Goal: Complete application form

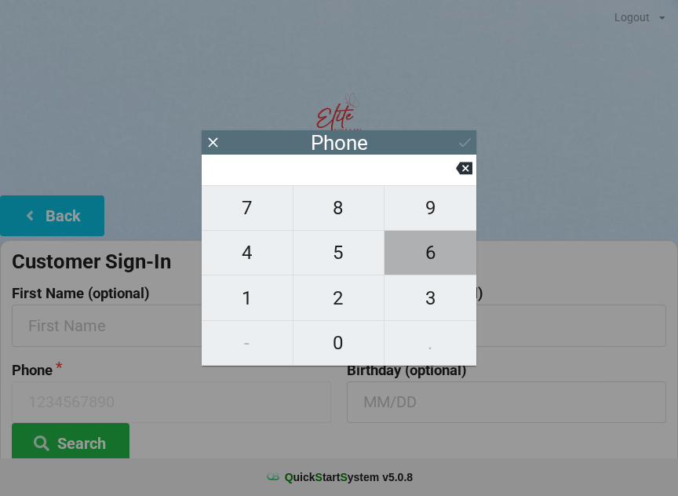
click at [425, 254] on span "6" at bounding box center [431, 252] width 92 height 33
type input "6"
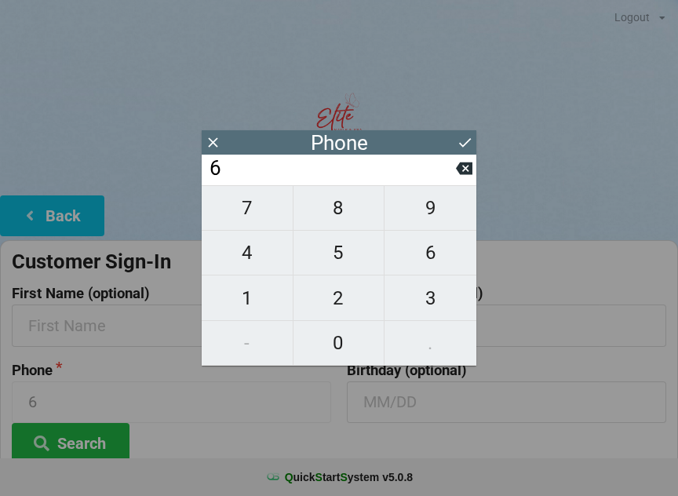
click at [335, 209] on span "8" at bounding box center [339, 207] width 91 height 33
type input "68"
click at [432, 204] on span "9" at bounding box center [431, 207] width 92 height 33
type input "689"
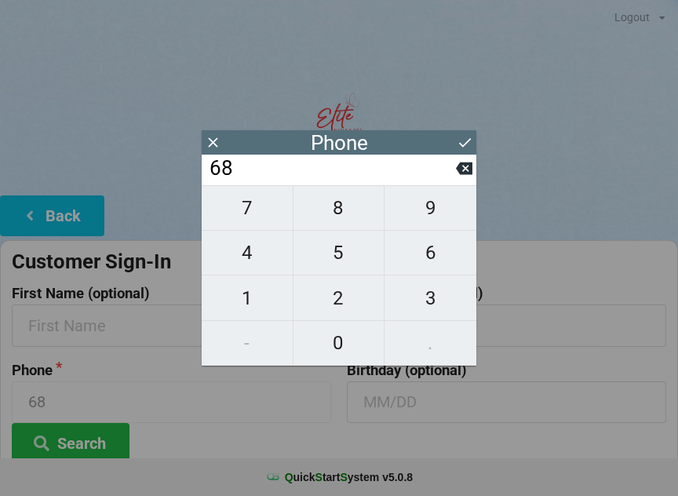
type input "689"
click at [335, 298] on span "2" at bounding box center [339, 298] width 91 height 33
type input "6892"
click at [422, 206] on span "9" at bounding box center [431, 207] width 92 height 33
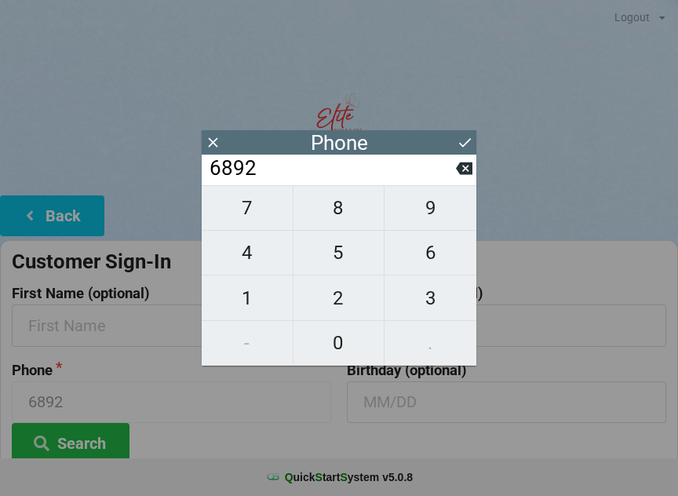
type input "68929"
click at [334, 206] on span "8" at bounding box center [339, 207] width 91 height 33
type input "689298"
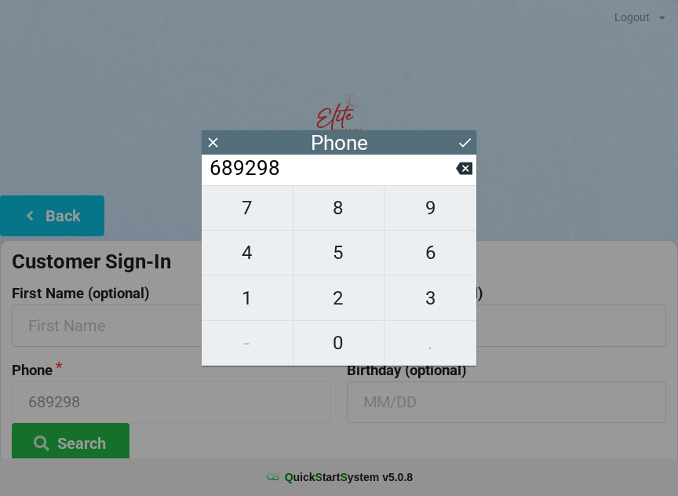
click at [436, 292] on span "3" at bounding box center [431, 298] width 92 height 33
type input "6892983"
click at [331, 336] on span "0" at bounding box center [339, 342] width 91 height 33
type input "68929830"
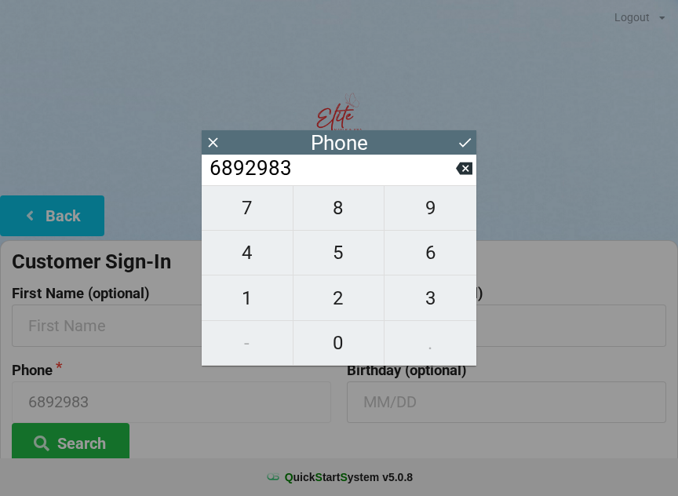
type input "68929830"
click at [432, 209] on span "9" at bounding box center [431, 207] width 92 height 33
type input "689298309"
click at [425, 260] on span "6" at bounding box center [431, 252] width 92 height 33
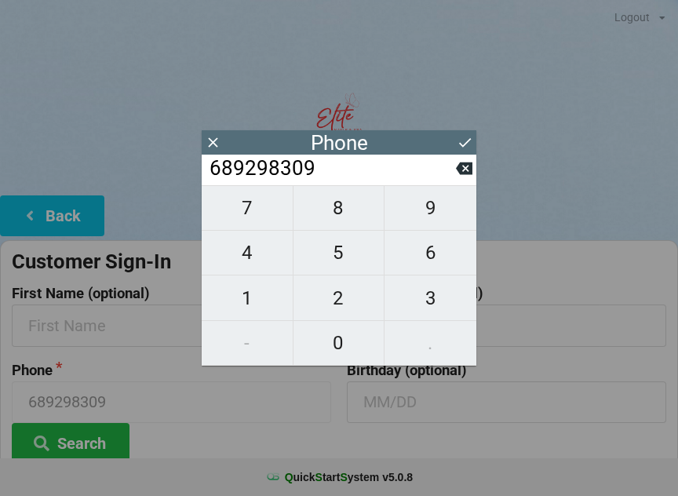
type input "6892983096"
click at [469, 137] on icon at bounding box center [465, 142] width 16 height 16
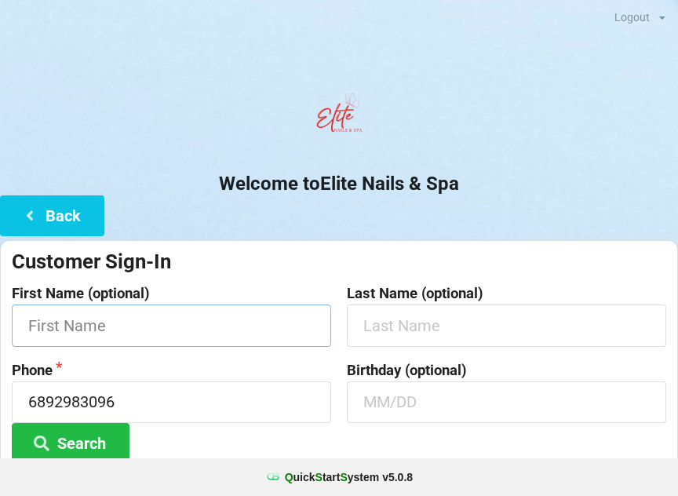
click at [133, 326] on input "text" at bounding box center [171, 326] width 319 height 42
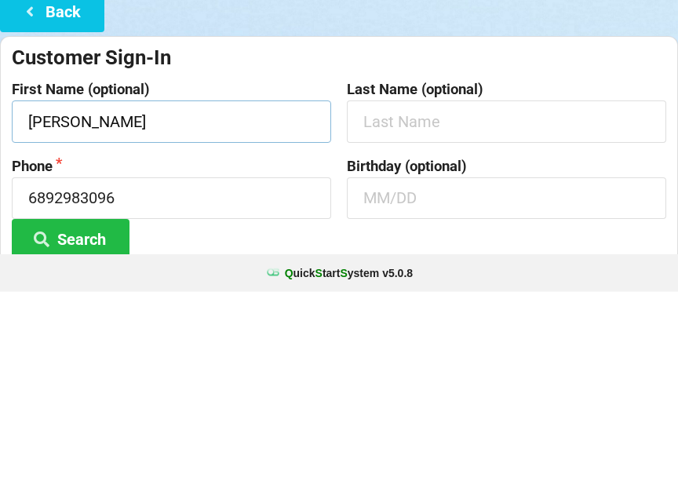
type input "[PERSON_NAME]"
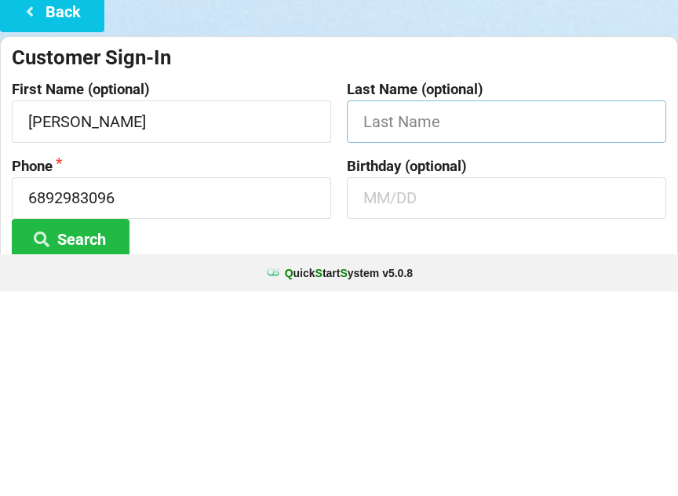
click at [432, 305] on input "text" at bounding box center [506, 326] width 319 height 42
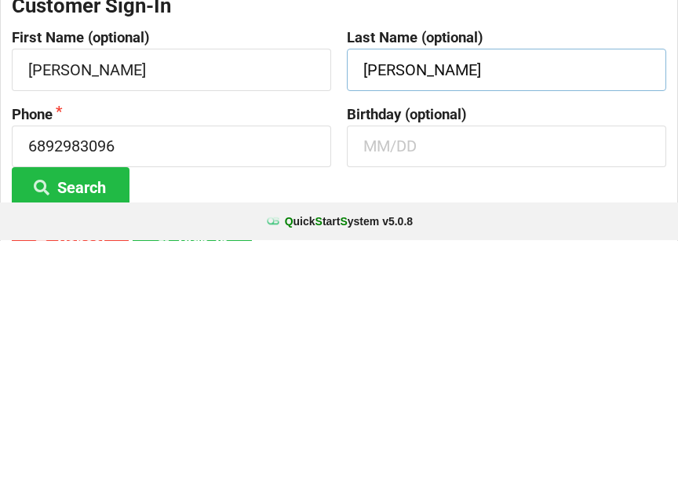
scroll to position [19, 0]
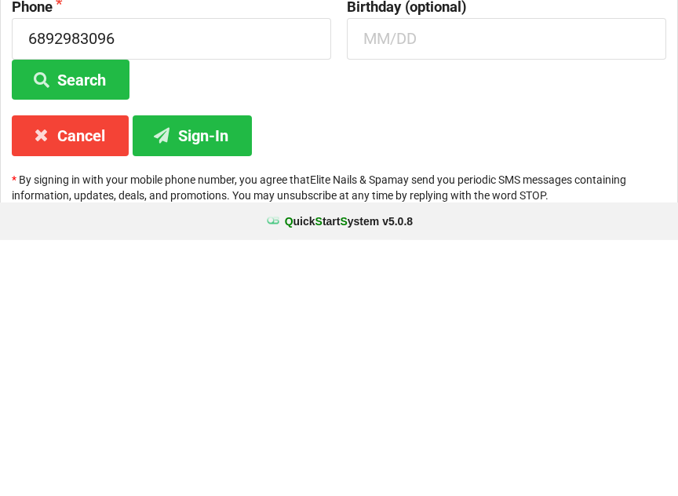
type input "[PERSON_NAME]"
click at [195, 371] on button "Sign-In" at bounding box center [192, 391] width 119 height 40
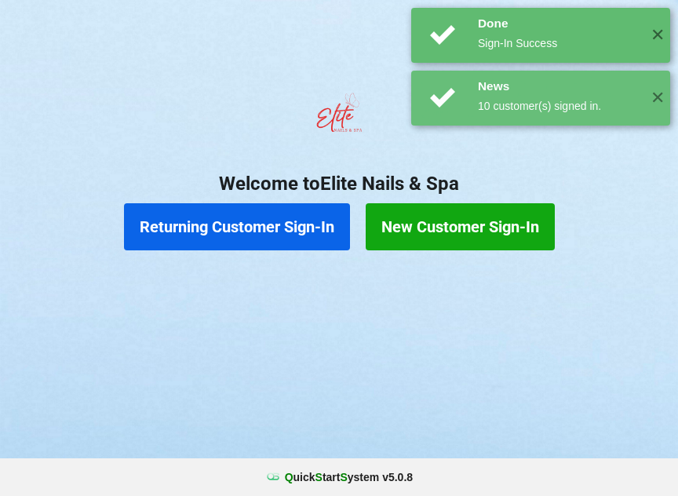
scroll to position [0, 0]
